Goal: Navigation & Orientation: Find specific page/section

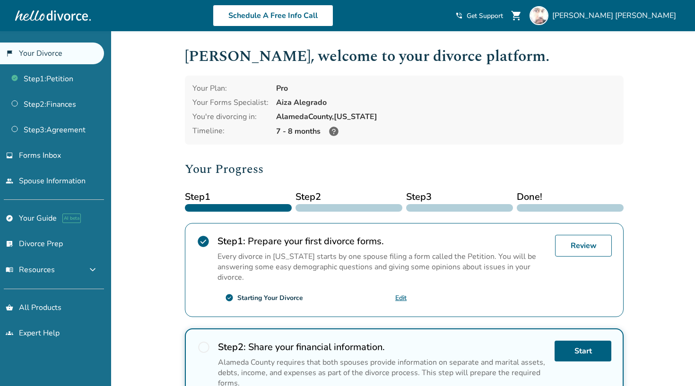
scroll to position [2, 0]
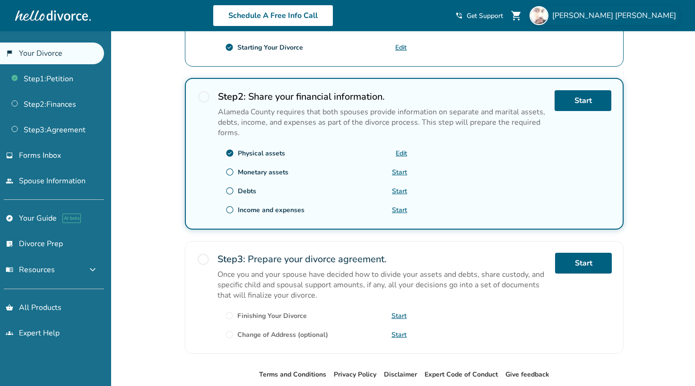
click at [619, 16] on span "Fernand Rene Alvarez" at bounding box center [616, 15] width 128 height 10
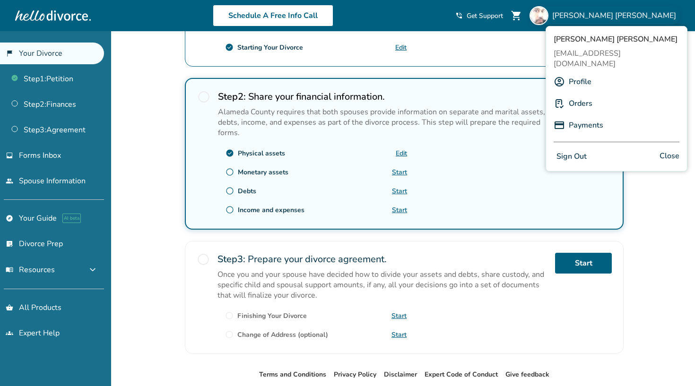
click at [575, 76] on link "Profile" at bounding box center [580, 82] width 23 height 18
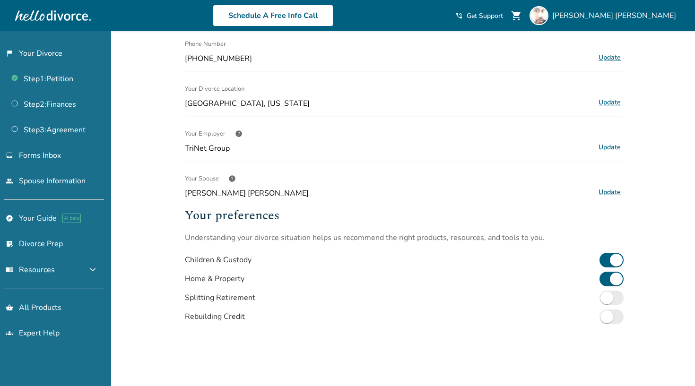
scroll to position [133, 0]
click at [232, 190] on span "Ronja HildaHenriikka Verkasalo" at bounding box center [388, 193] width 407 height 10
click at [232, 177] on span "help" at bounding box center [232, 178] width 8 height 8
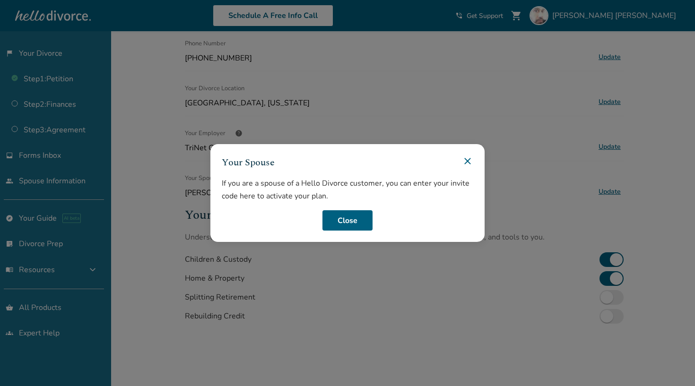
click at [467, 161] on icon at bounding box center [467, 161] width 6 height 6
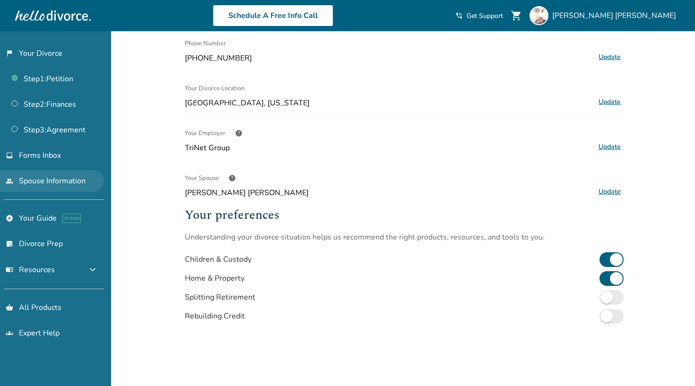
click at [43, 177] on link "people Spouse Information" at bounding box center [52, 181] width 104 height 22
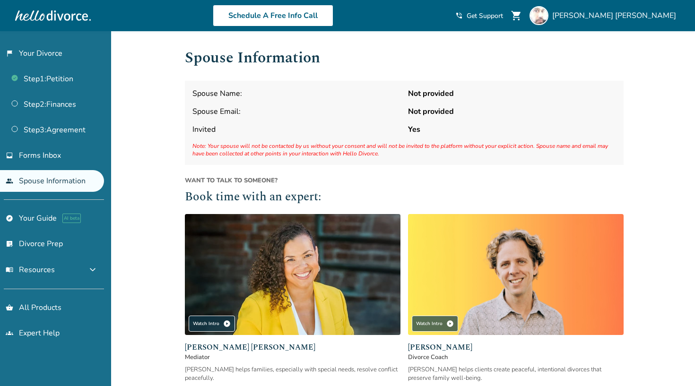
click at [413, 121] on div "Spouse Name: Not provided Spouse Email: Not provided Invited Yes Note: Your spo…" at bounding box center [404, 123] width 439 height 84
click at [466, 139] on div "Spouse Name: Not provided Spouse Email: Not provided Invited Yes Note: Your spo…" at bounding box center [404, 123] width 439 height 84
click at [475, 118] on div "Spouse Name: Not provided Spouse Email: Not provided Invited Yes Note: Your spo…" at bounding box center [404, 123] width 439 height 84
click at [34, 331] on link "groups Expert Help" at bounding box center [52, 333] width 104 height 22
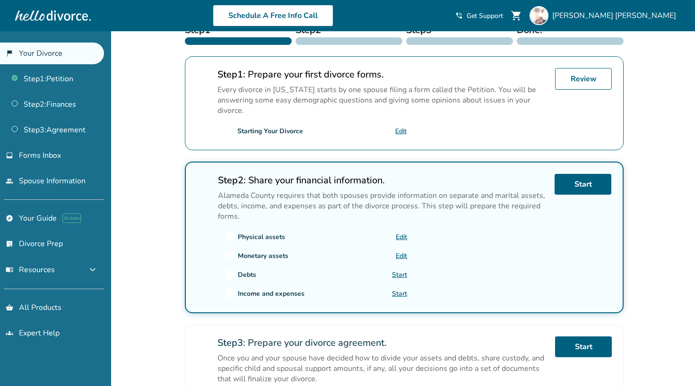
scroll to position [170, 0]
